Goal: Check status: Check status

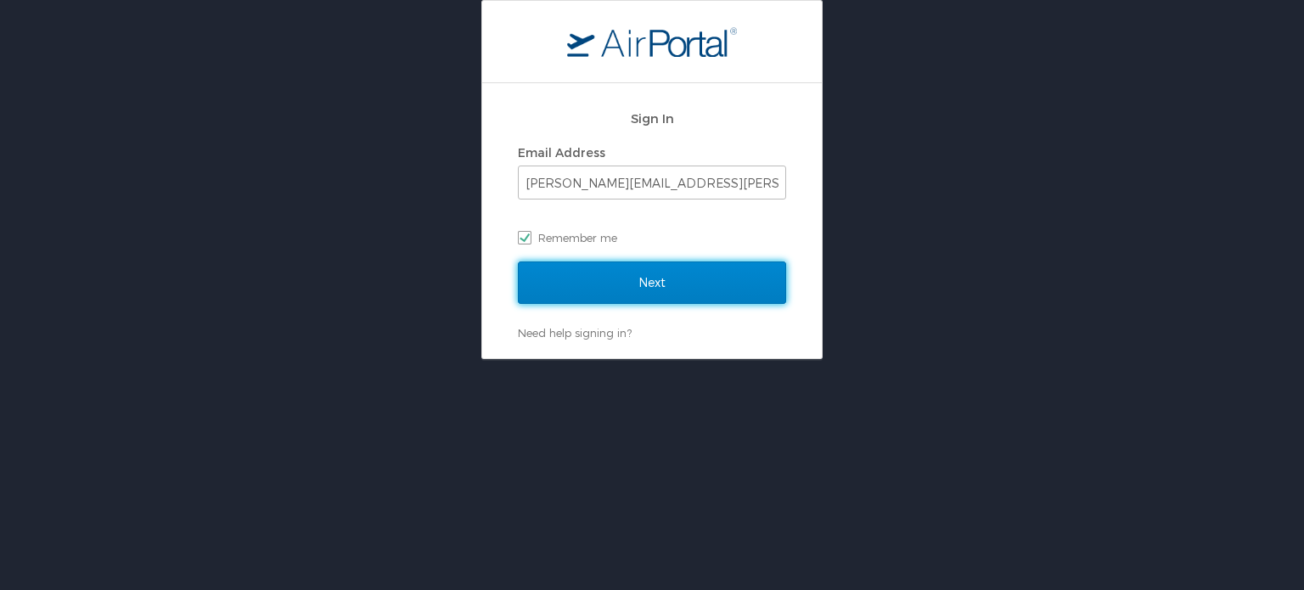
click at [620, 286] on input "Next" at bounding box center [652, 282] width 268 height 42
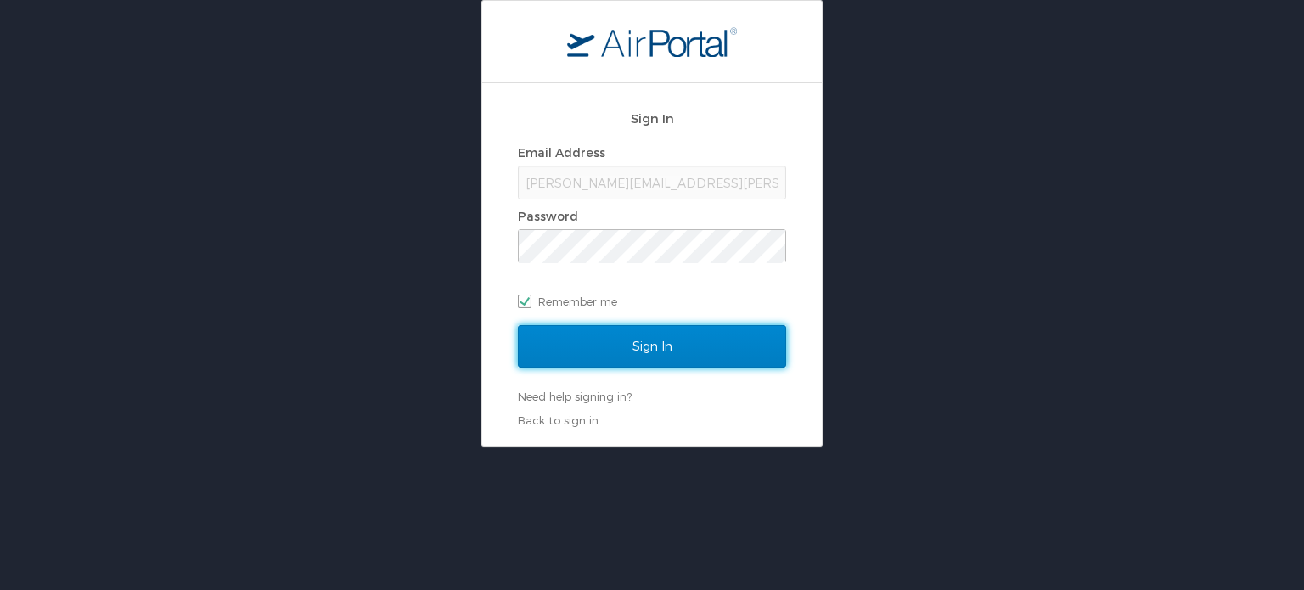
click at [677, 342] on input "Sign In" at bounding box center [652, 346] width 268 height 42
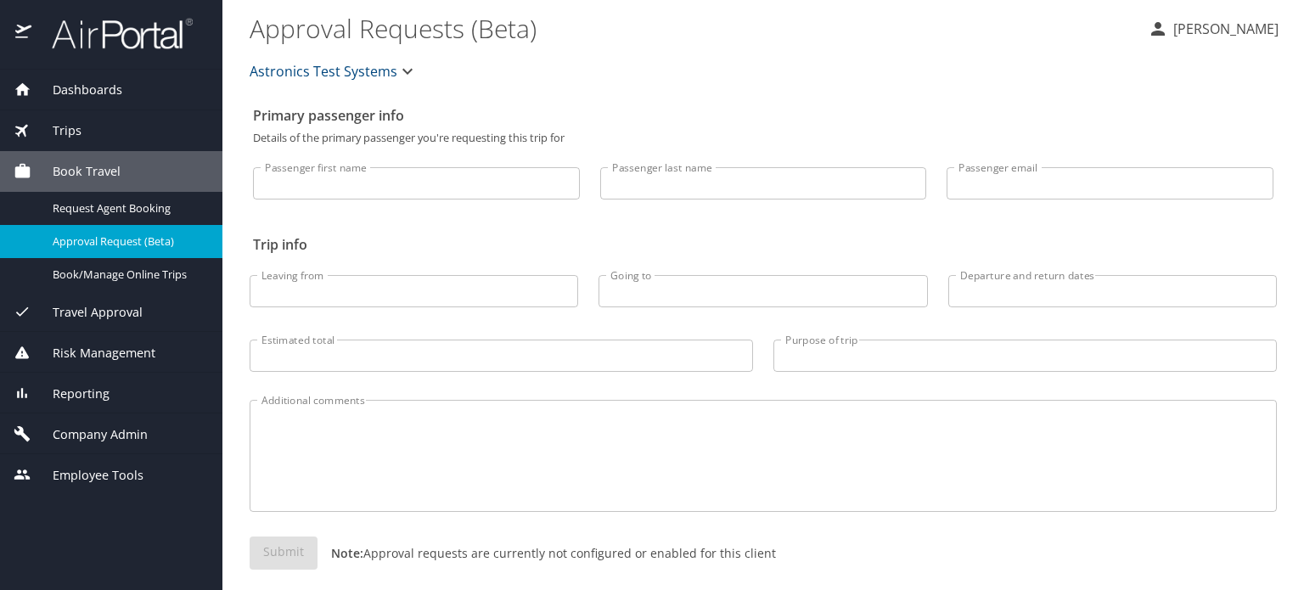
click at [76, 396] on span "Reporting" at bounding box center [70, 394] width 78 height 19
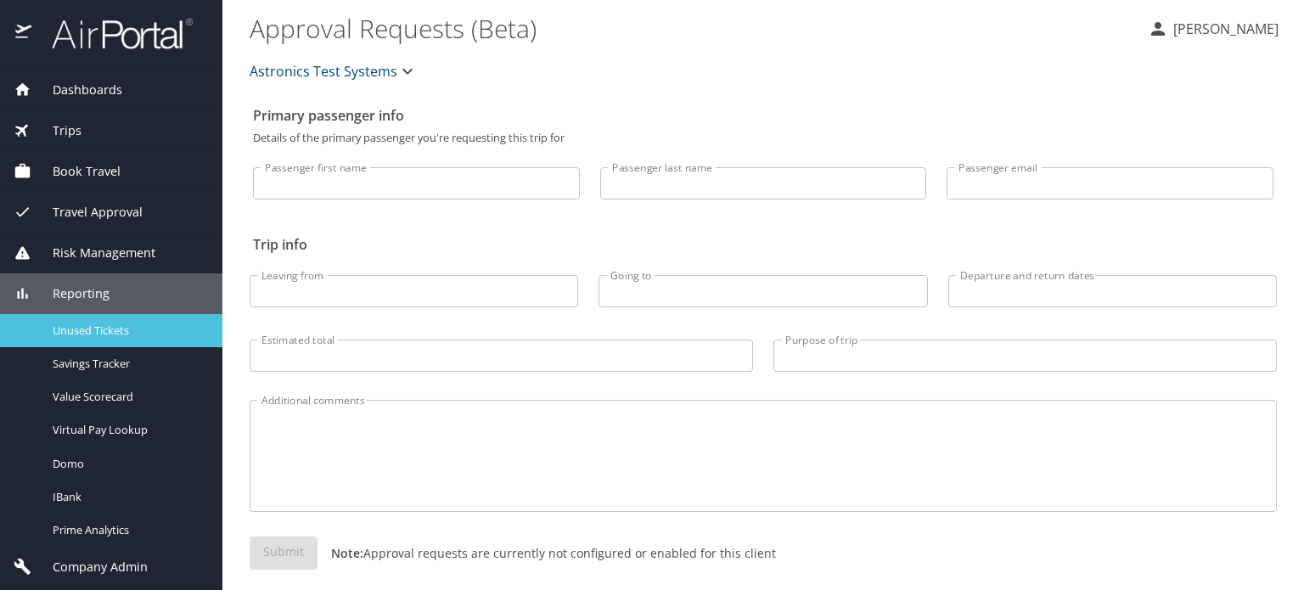
click at [80, 326] on span "Unused Tickets" at bounding box center [127, 331] width 149 height 16
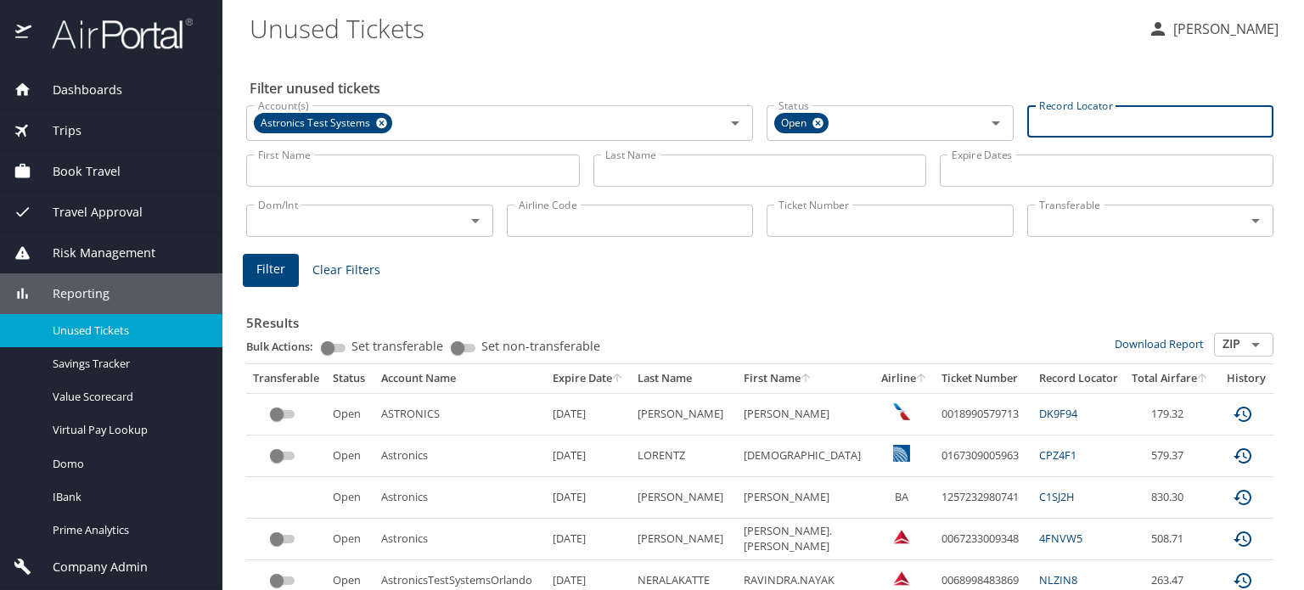
click at [1059, 125] on input "Record Locator" at bounding box center [1150, 121] width 247 height 32
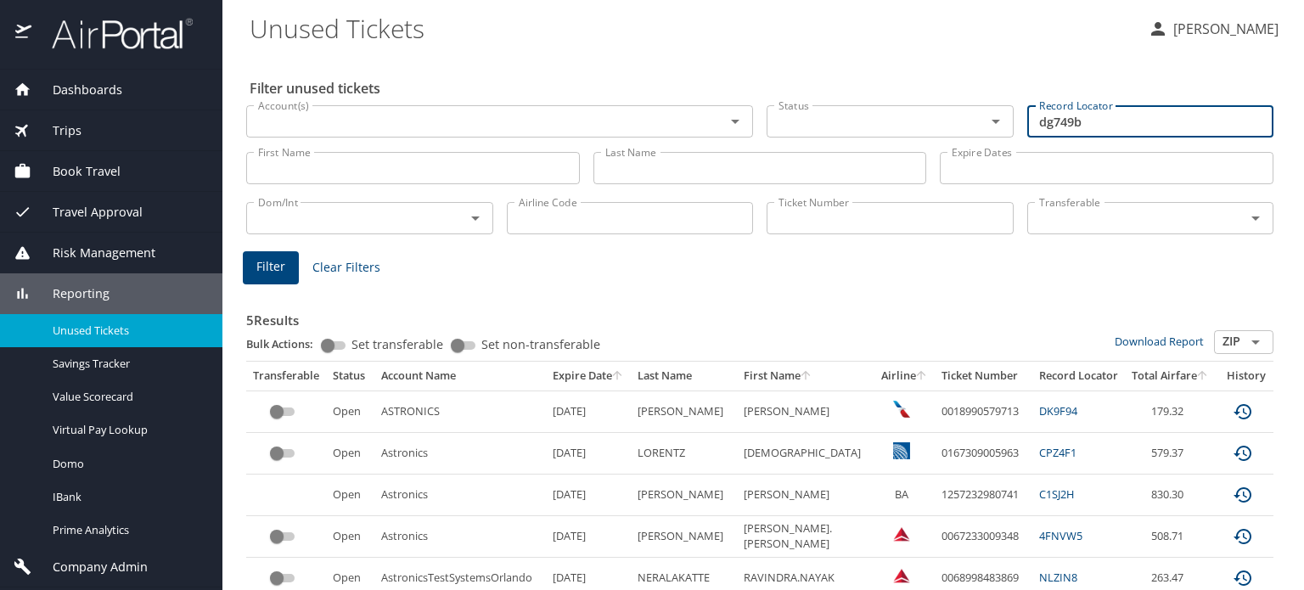
type input "dg749b"
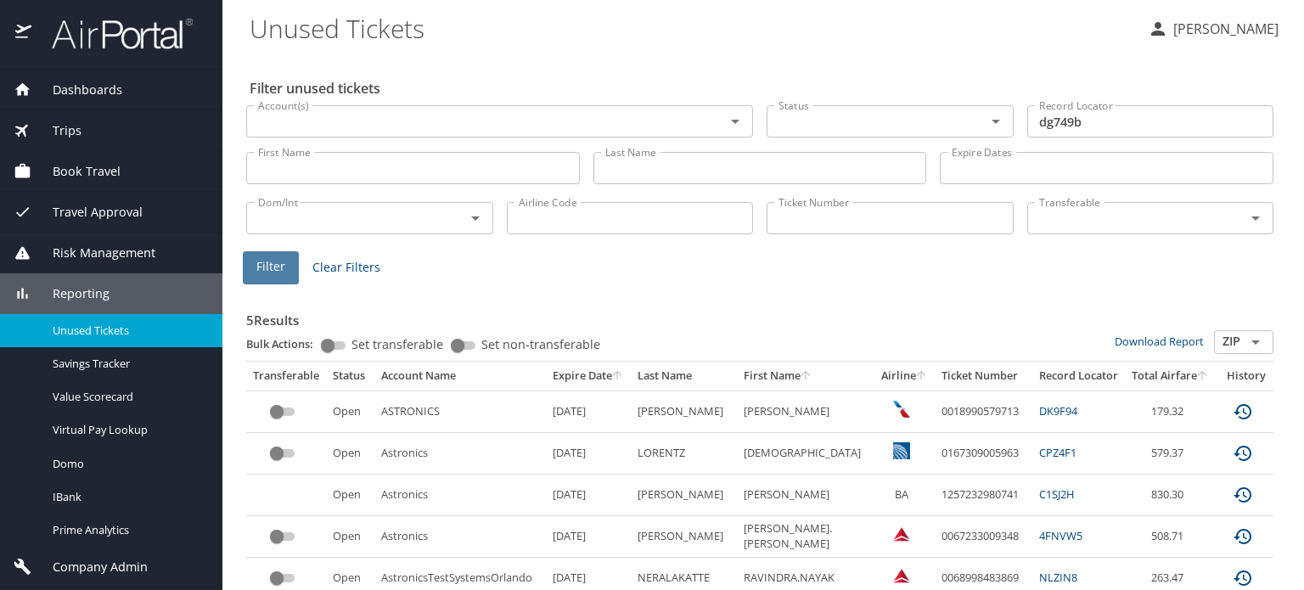
click at [267, 272] on span "Filter" at bounding box center [270, 266] width 29 height 21
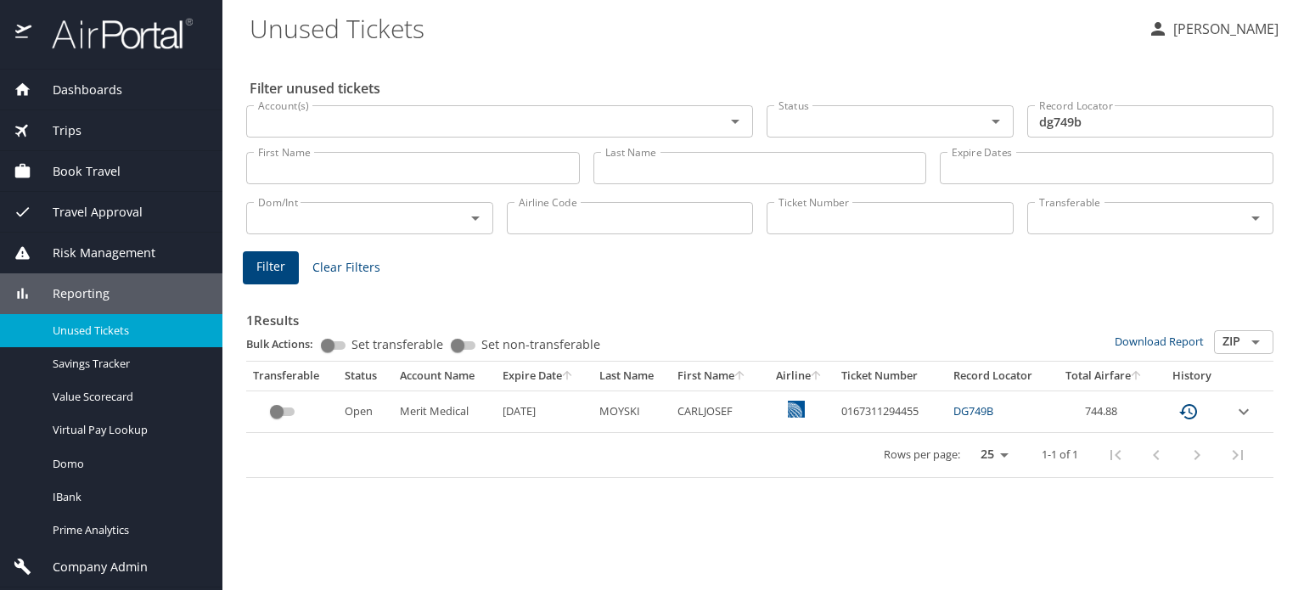
click at [966, 410] on link "DG749B" at bounding box center [973, 410] width 40 height 15
click at [871, 413] on td "0167311294455" at bounding box center [890, 411] width 112 height 42
copy td "0167311294455"
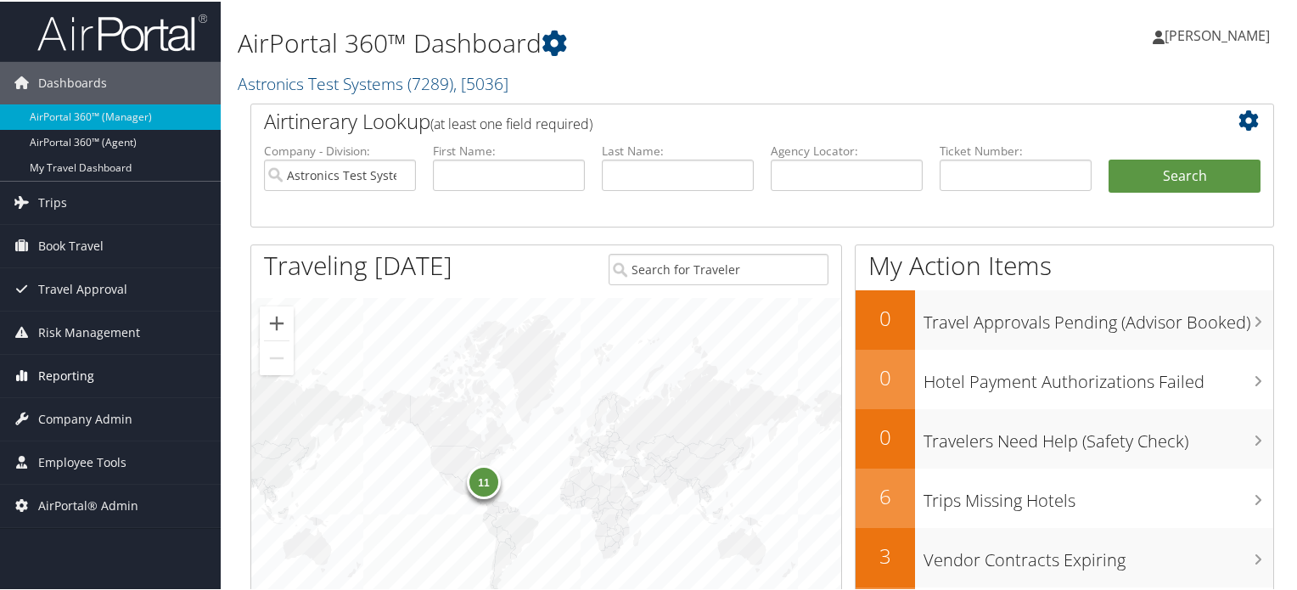
click at [54, 375] on span "Reporting" at bounding box center [66, 374] width 56 height 42
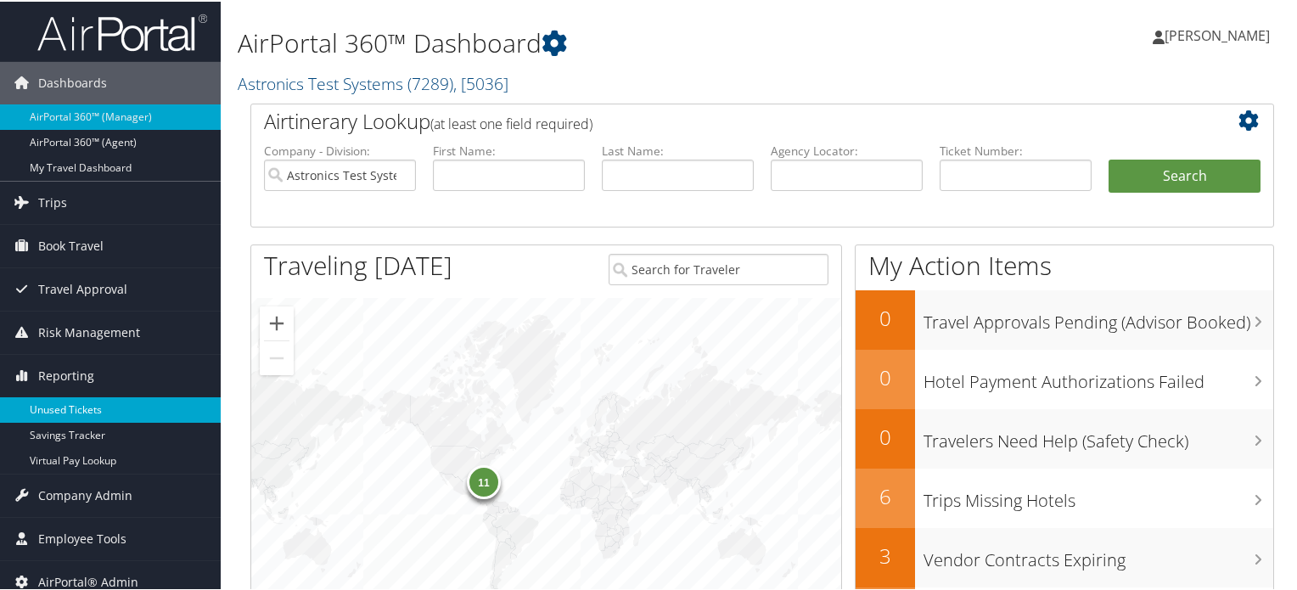
click at [48, 417] on link "Unused Tickets" at bounding box center [110, 408] width 221 height 25
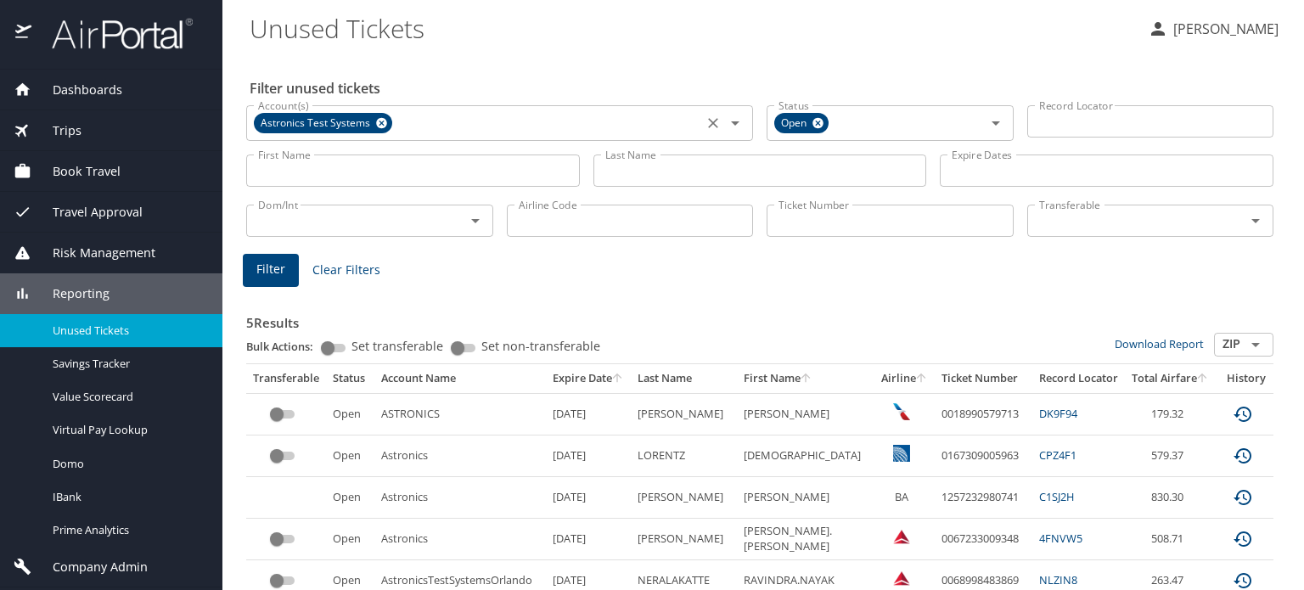
click at [381, 127] on icon at bounding box center [381, 123] width 11 height 11
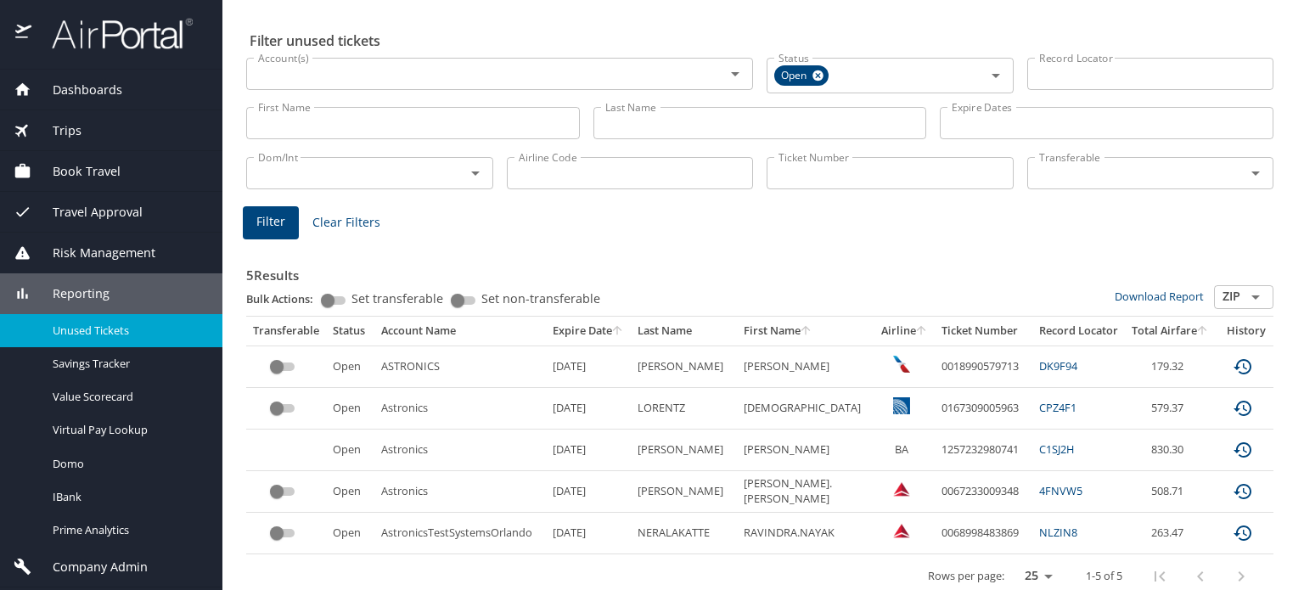
scroll to position [75, 0]
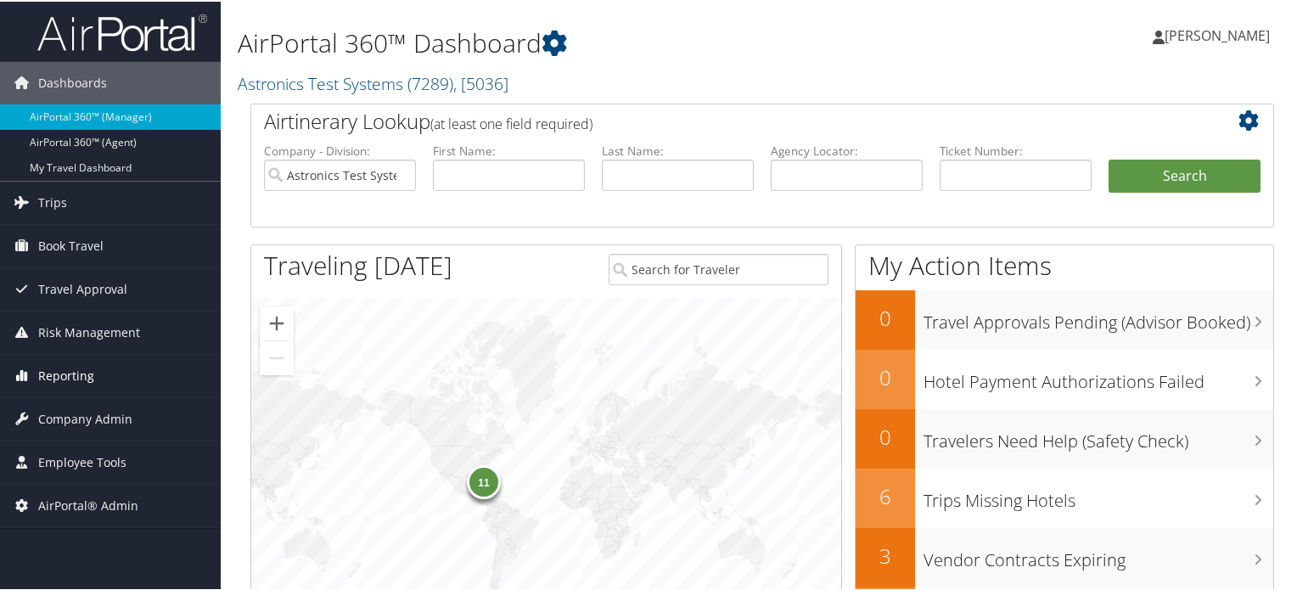
click at [76, 366] on span "Reporting" at bounding box center [66, 374] width 56 height 42
